Goal: Leave review/rating: Leave review/rating

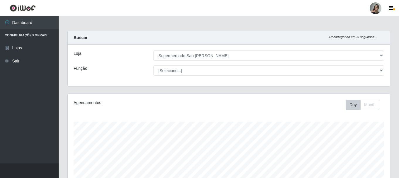
select select "383"
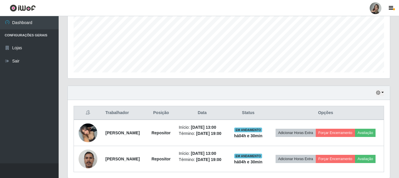
scroll to position [168, 0]
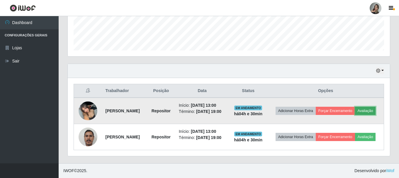
click at [355, 110] on button "Avaliação" at bounding box center [365, 111] width 21 height 8
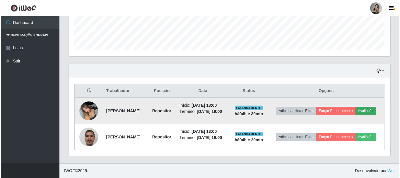
scroll to position [122, 319]
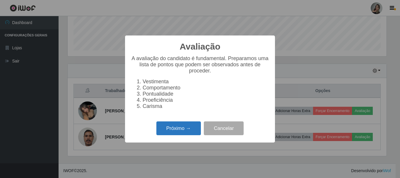
click at [179, 132] on button "Próximo →" at bounding box center [178, 128] width 45 height 14
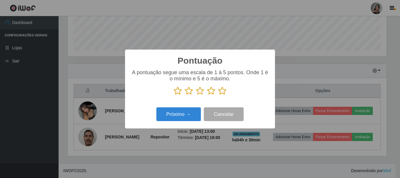
scroll to position [292839, 292641]
click at [186, 95] on icon at bounding box center [189, 90] width 8 height 9
click at [185, 95] on input "radio" at bounding box center [185, 95] width 0 height 0
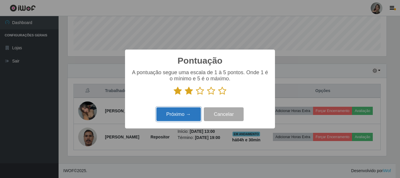
click at [180, 117] on button "Próximo →" at bounding box center [178, 114] width 45 height 14
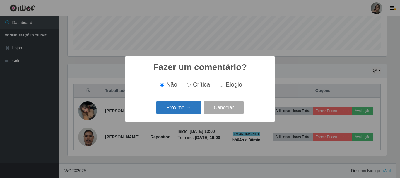
click at [182, 114] on button "Próximo →" at bounding box center [178, 108] width 45 height 14
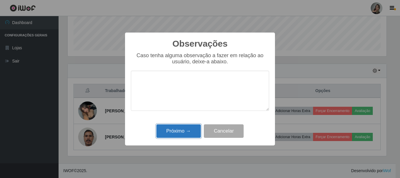
click at [183, 137] on button "Próximo →" at bounding box center [178, 131] width 45 height 14
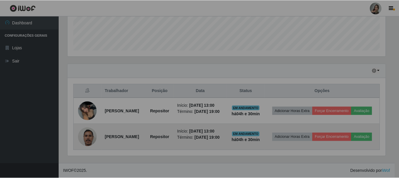
scroll to position [122, 322]
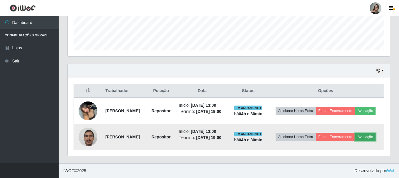
click at [355, 140] on button "Avaliação" at bounding box center [365, 137] width 21 height 8
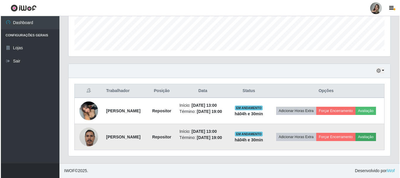
scroll to position [122, 319]
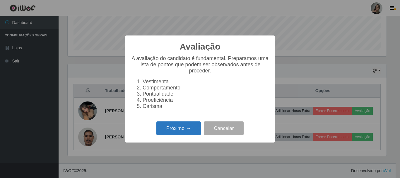
click at [192, 132] on button "Próximo →" at bounding box center [178, 128] width 45 height 14
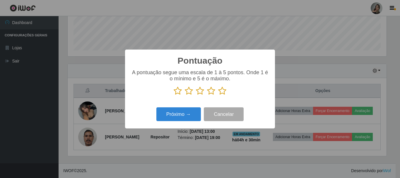
scroll to position [292839, 292641]
click at [175, 92] on icon at bounding box center [178, 90] width 8 height 9
click at [174, 95] on input "radio" at bounding box center [174, 95] width 0 height 0
click at [188, 115] on button "Próximo →" at bounding box center [178, 114] width 45 height 14
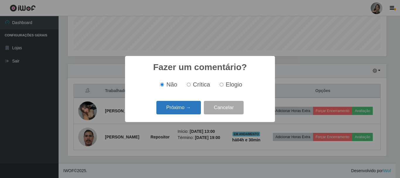
click at [191, 108] on button "Próximo →" at bounding box center [178, 108] width 45 height 14
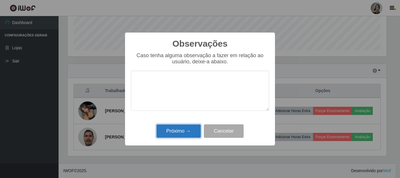
click at [186, 133] on button "Próximo →" at bounding box center [178, 131] width 45 height 14
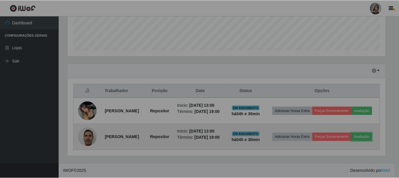
scroll to position [122, 322]
